Goal: Information Seeking & Learning: Check status

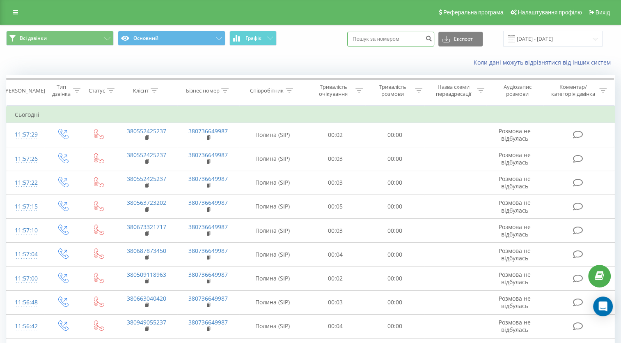
drag, startPoint x: 0, startPoint y: 0, endPoint x: 398, endPoint y: 41, distance: 400.0
click at [398, 41] on input at bounding box center [390, 39] width 87 height 15
paste input "380673321717"
type input "380673321717"
